Goal: Communication & Community: Answer question/provide support

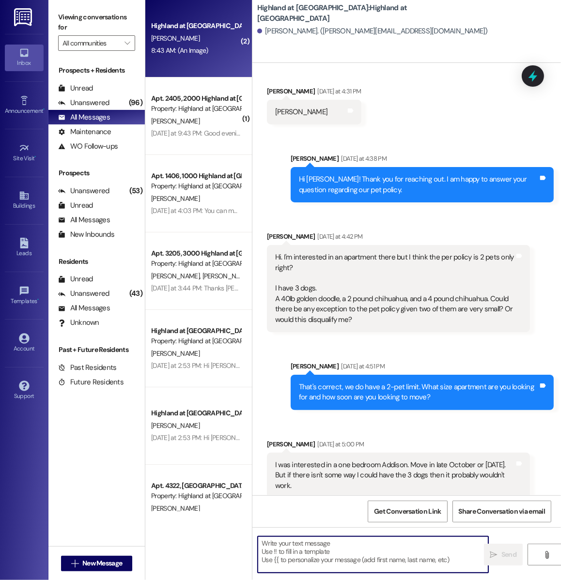
scroll to position [461, 0]
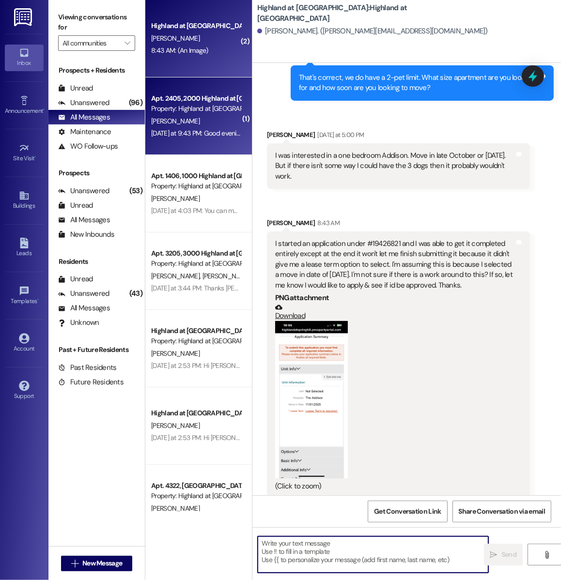
click at [153, 111] on div "Property: Highland at [GEOGRAPHIC_DATA]" at bounding box center [196, 109] width 90 height 10
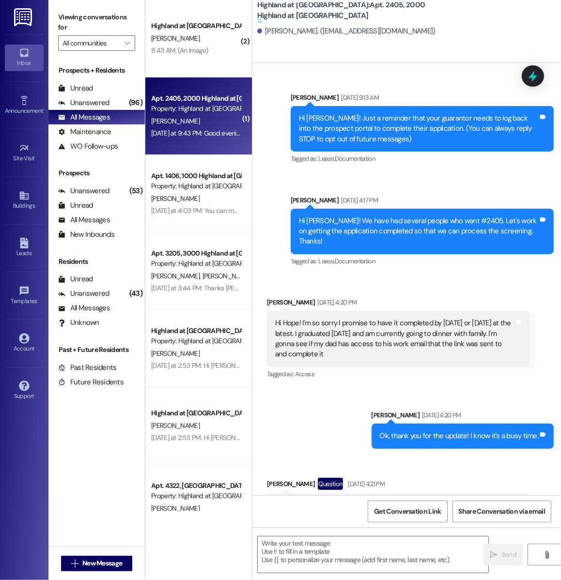
scroll to position [6946, 0]
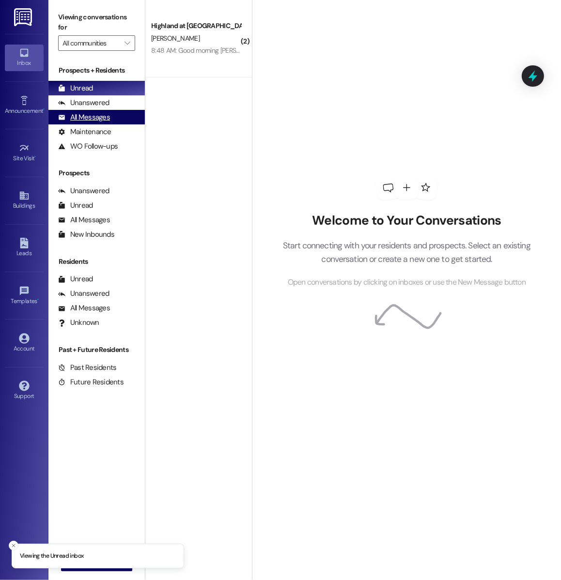
click at [99, 117] on div "All Messages" at bounding box center [84, 117] width 52 height 10
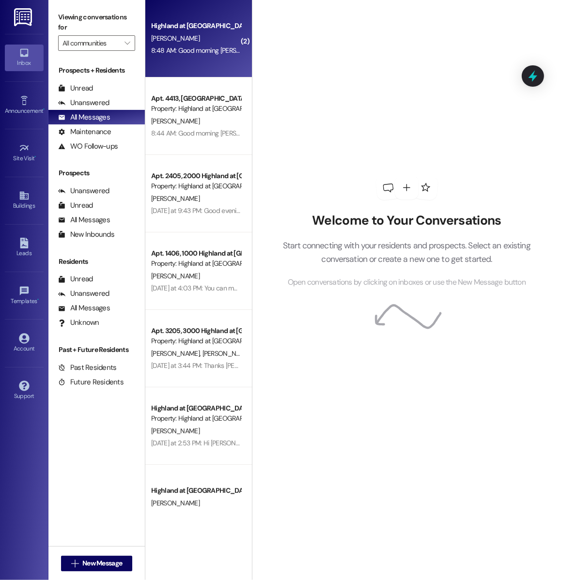
click at [172, 64] on div "Highland at Spring Hill Prospect M. Nargassans 8:48 AM: Good morning Monica! We…" at bounding box center [198, 39] width 107 height 78
